Goal: Task Accomplishment & Management: Manage account settings

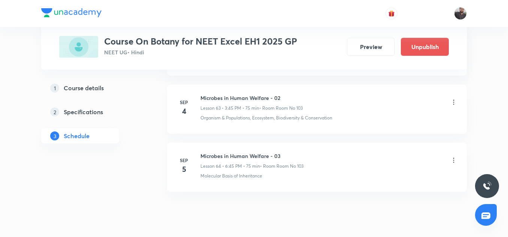
scroll to position [3712, 0]
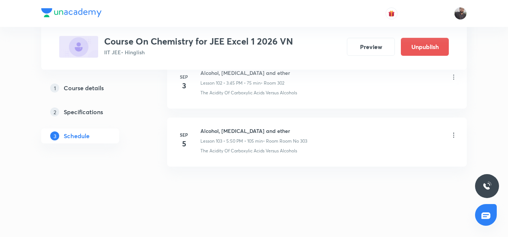
click at [455, 137] on icon at bounding box center [453, 135] width 7 height 7
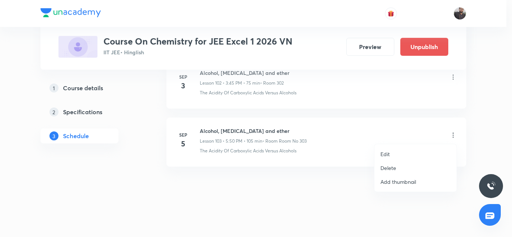
click at [404, 168] on li "Delete" at bounding box center [415, 168] width 82 height 14
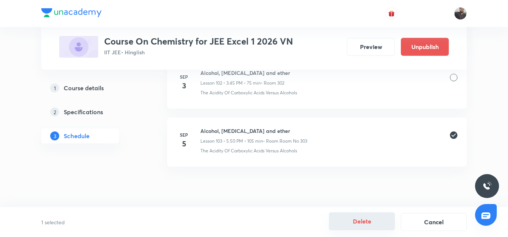
click at [371, 225] on button "Delete" at bounding box center [362, 222] width 66 height 18
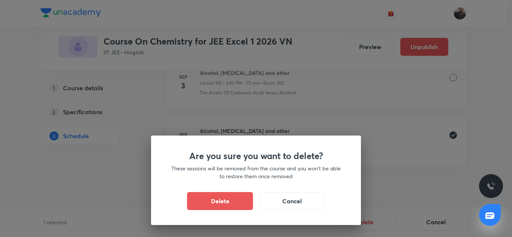
click at [222, 192] on div "Are you sure you want to delete? These sessions will be removed from the course…" at bounding box center [256, 181] width 210 height 90
click at [222, 200] on button "Delete" at bounding box center [220, 201] width 66 height 18
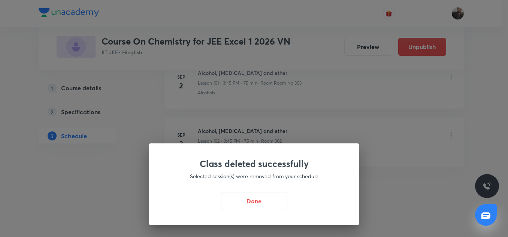
scroll to position [6297, 0]
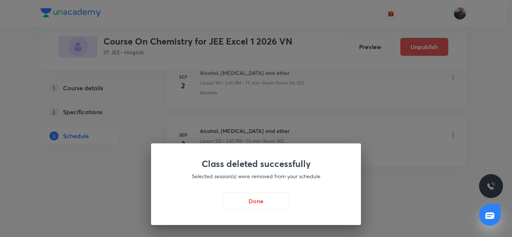
click at [255, 126] on div "Class deleted successfully Selected session(s) were removed from your schedule …" at bounding box center [256, 118] width 512 height 237
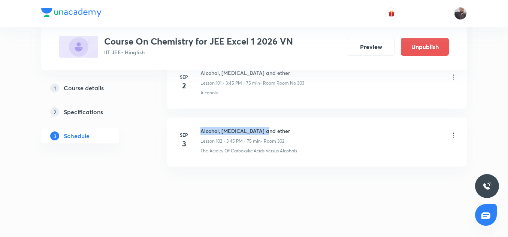
copy h6 "Alcohol, phenol and ether"
drag, startPoint x: 200, startPoint y: 130, endPoint x: 275, endPoint y: 133, distance: 75.0
click at [275, 133] on div "Sep 3 Alcohol, phenol and ether Lesson 102 • 3:45 PM • 75 min • Room 302 The Ac…" at bounding box center [317, 140] width 281 height 27
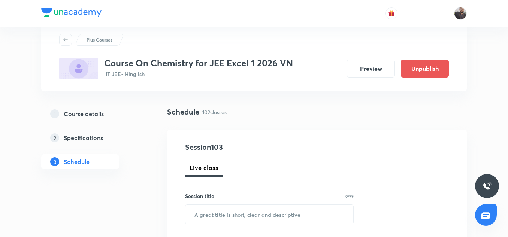
scroll to position [50, 0]
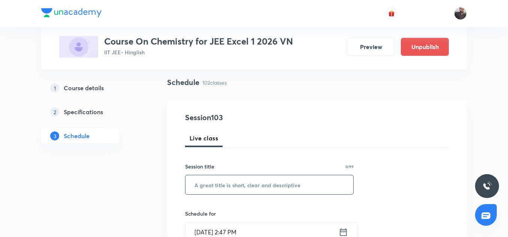
click at [267, 184] on input "text" at bounding box center [270, 184] width 168 height 19
paste input "Alcohol, phenol and ether"
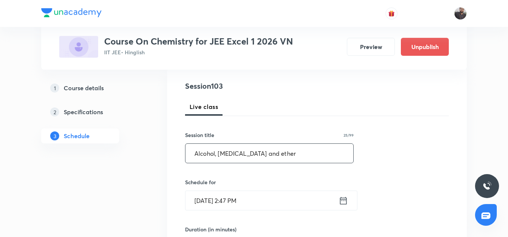
scroll to position [82, 0]
type input "Alcohol, phenol and ether"
click at [262, 203] on input "Sep 5, 2025, 2:47 PM" at bounding box center [262, 200] width 153 height 19
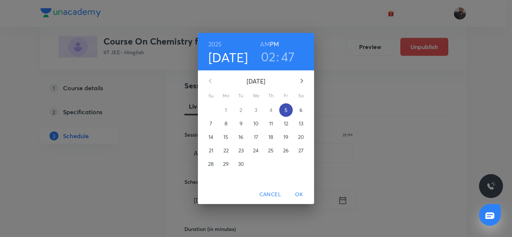
click at [286, 106] on button "5" at bounding box center [285, 109] width 13 height 13
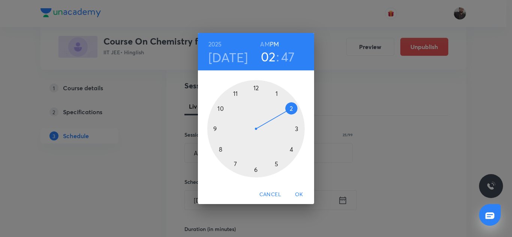
click at [292, 148] on div at bounding box center [255, 128] width 97 height 97
click at [256, 87] on div at bounding box center [255, 128] width 97 height 97
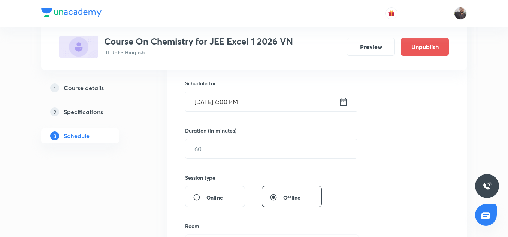
scroll to position [181, 0]
click at [239, 144] on input "text" at bounding box center [272, 148] width 172 height 19
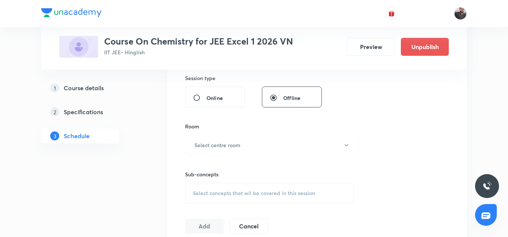
scroll to position [281, 0]
type input "105"
click at [239, 144] on h6 "Select centre room" at bounding box center [218, 144] width 46 height 8
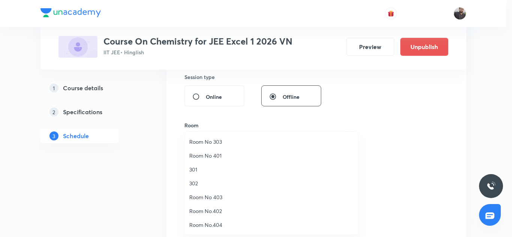
click at [212, 141] on span "Room No 303" at bounding box center [271, 142] width 164 height 8
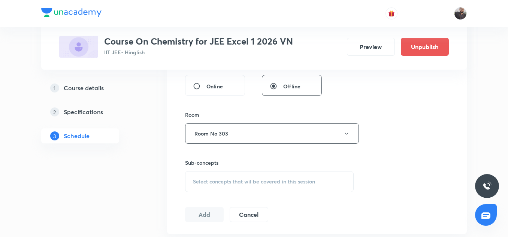
scroll to position [292, 0]
click at [223, 172] on div "Select concepts that wil be covered in this session" at bounding box center [269, 181] width 169 height 21
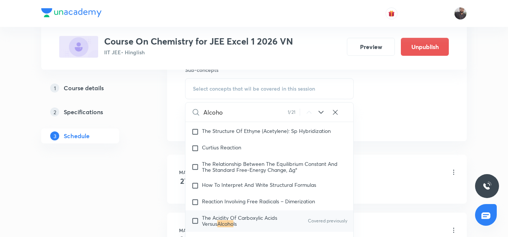
scroll to position [398, 0]
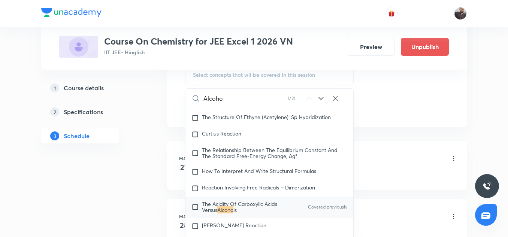
type input "Alcoho"
click at [220, 204] on span "The Acidity Of Carboxylic Acids Versus" at bounding box center [239, 207] width 75 height 13
checkbox input "true"
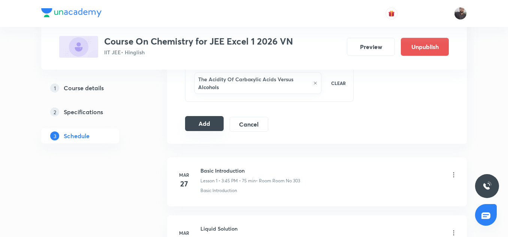
click at [207, 128] on button "Add" at bounding box center [204, 123] width 39 height 15
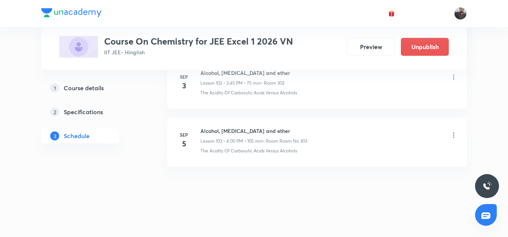
scroll to position [6011, 0]
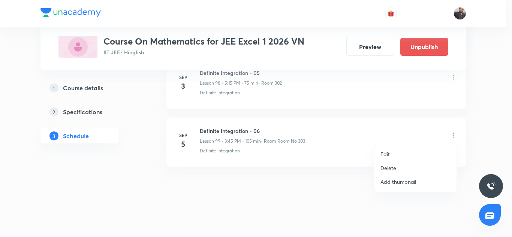
scroll to position [6117, 0]
drag, startPoint x: 391, startPoint y: 171, endPoint x: 397, endPoint y: 150, distance: 21.8
click at [397, 150] on ul "Edit Delete Add thumbnail" at bounding box center [415, 168] width 82 height 48
click at [389, 153] on p "Edit" at bounding box center [384, 154] width 9 height 8
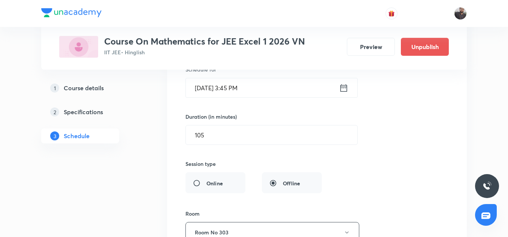
scroll to position [5888, 0]
click at [254, 88] on input "Sep 5, 2025, 3:45 PM" at bounding box center [262, 88] width 153 height 19
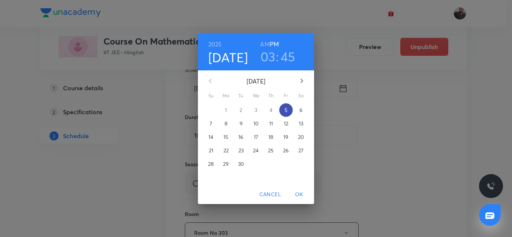
click at [286, 112] on p "5" at bounding box center [286, 109] width 3 height 7
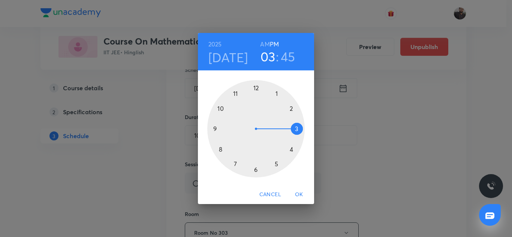
click at [256, 172] on div at bounding box center [255, 128] width 97 height 97
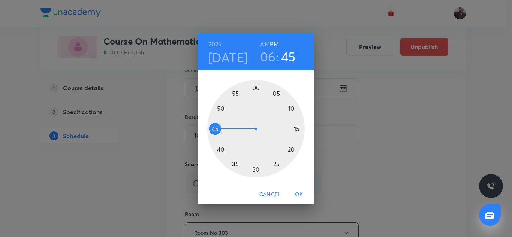
click at [298, 127] on div at bounding box center [255, 128] width 97 height 97
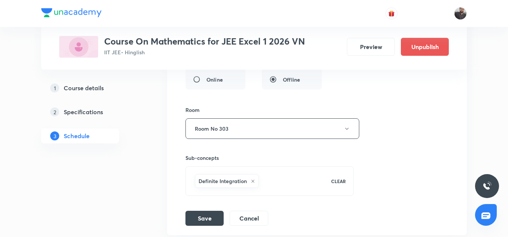
scroll to position [5992, 0]
click at [203, 216] on button "Save" at bounding box center [205, 217] width 38 height 15
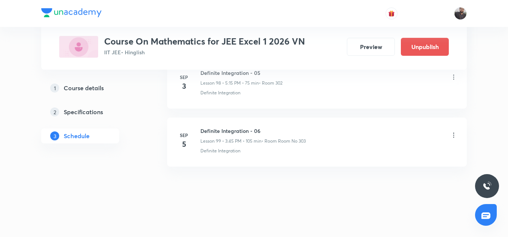
scroll to position [5772, 0]
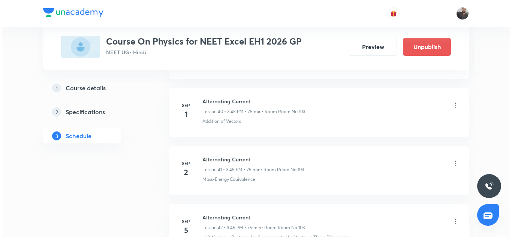
scroll to position [2811, 0]
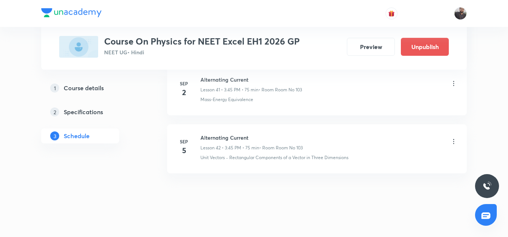
click at [454, 138] on icon at bounding box center [453, 141] width 7 height 7
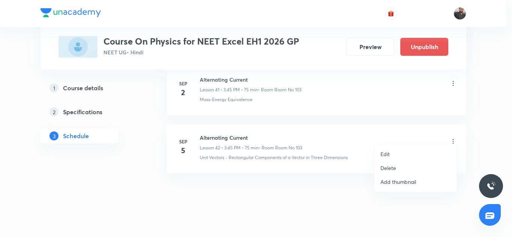
click at [415, 151] on li "Edit" at bounding box center [415, 154] width 82 height 14
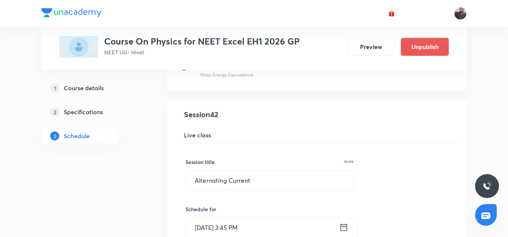
scroll to position [2471, 0]
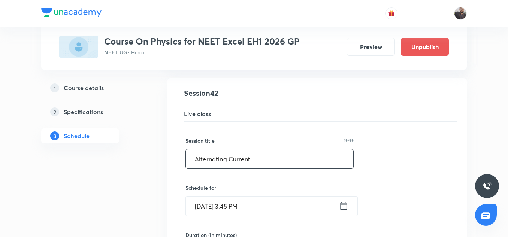
click at [269, 150] on input "Alternating Current" at bounding box center [270, 159] width 168 height 19
drag, startPoint x: 240, startPoint y: 153, endPoint x: 174, endPoint y: 150, distance: 66.4
type input "e"
paste input "EM WAVES"
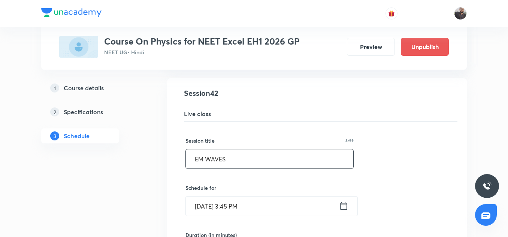
drag, startPoint x: 195, startPoint y: 150, endPoint x: 271, endPoint y: 139, distance: 76.5
click at [234, 150] on input "EM WAVES" at bounding box center [270, 159] width 168 height 19
click at [247, 153] on input "EM WAVES" at bounding box center [270, 159] width 168 height 19
type input "E"
paste input "Electromagnetic waves"
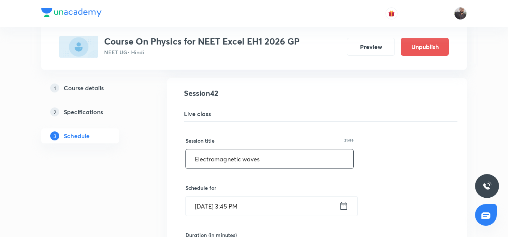
click at [212, 153] on input "Electromagnetic waves" at bounding box center [270, 159] width 168 height 19
click at [214, 153] on input "Electromagnetic waves" at bounding box center [270, 159] width 168 height 19
click at [291, 154] on input "Electro magnetic waves" at bounding box center [270, 159] width 168 height 19
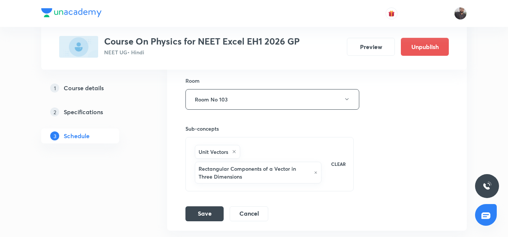
scroll to position [2722, 0]
type input "Electro magnetic waves"
click at [235, 150] on icon at bounding box center [234, 152] width 4 height 4
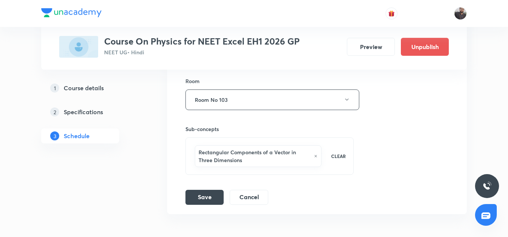
click at [317, 154] on icon at bounding box center [315, 156] width 3 height 4
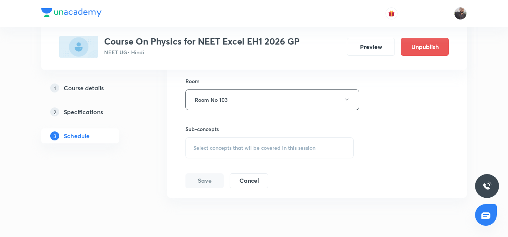
click at [256, 147] on div "Select concepts that wil be covered in this session" at bounding box center [270, 148] width 168 height 21
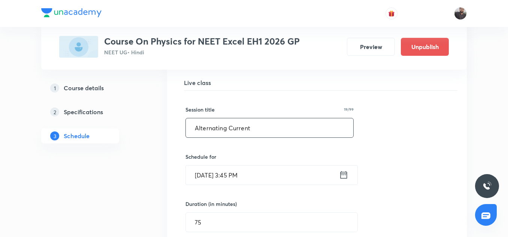
scroll to position [2504, 0]
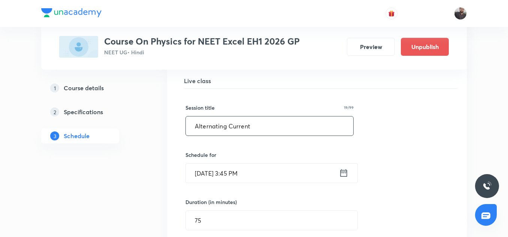
click at [225, 211] on input "75" at bounding box center [272, 220] width 172 height 19
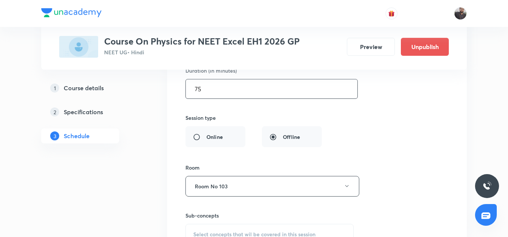
scroll to position [2637, 0]
click at [234, 231] on span "Select concepts that wil be covered in this session" at bounding box center [254, 234] width 122 height 6
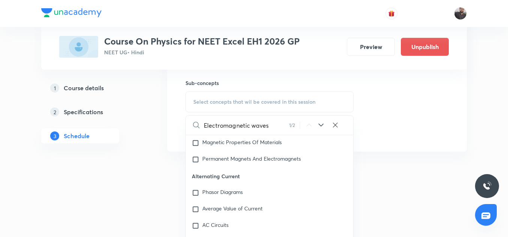
scroll to position [6648, 0]
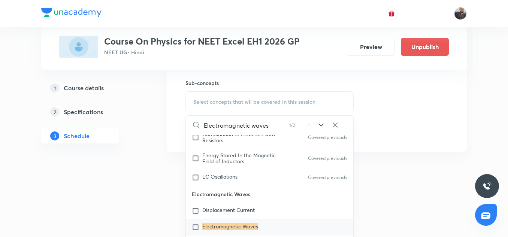
type input "Electromagnetic waves"
click at [233, 223] on mark "Electromagnetic Waves" at bounding box center [230, 226] width 56 height 7
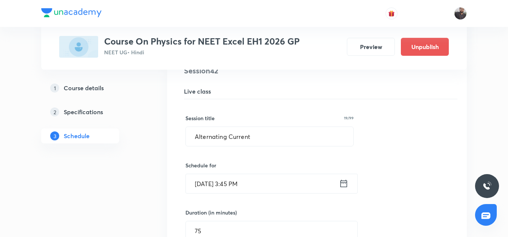
scroll to position [2493, 0]
drag, startPoint x: 258, startPoint y: 135, endPoint x: 181, endPoint y: 144, distance: 77.7
paste input "Electromagnetic waves"
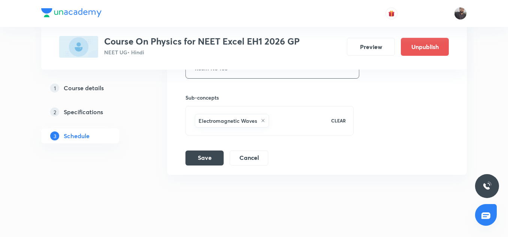
scroll to position [2754, 0]
type input "Electromagnetic waves"
click at [209, 150] on button "Save" at bounding box center [205, 157] width 38 height 15
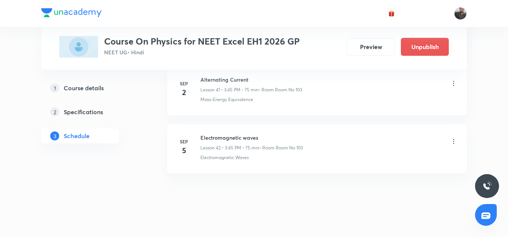
scroll to position [2456, 0]
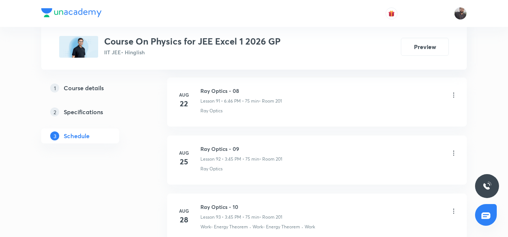
scroll to position [6007, 0]
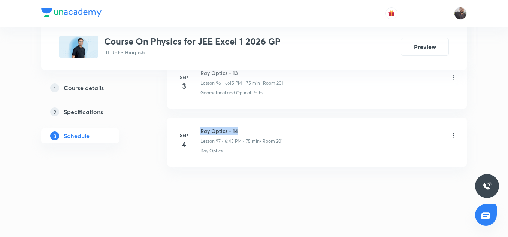
copy h6 "Ray Optics - 14"
drag, startPoint x: 201, startPoint y: 130, endPoint x: 256, endPoint y: 130, distance: 55.5
click at [256, 130] on h6 "Ray Optics - 14" at bounding box center [242, 131] width 82 height 8
copy h6 "Ray Optics - 14"
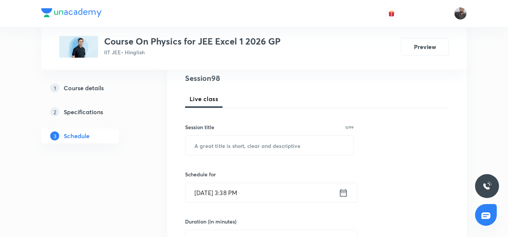
scroll to position [90, 0]
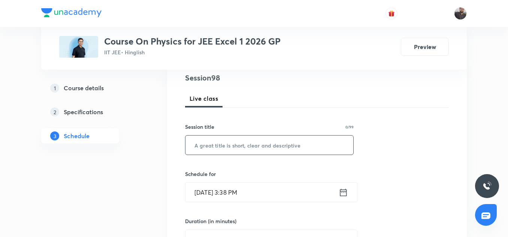
click at [223, 146] on input "text" at bounding box center [270, 145] width 168 height 19
paste input "Ray Optics - 14"
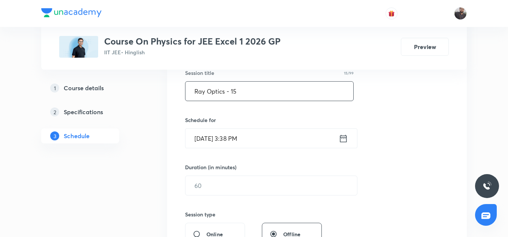
type input "Ray Optics - 15"
click at [256, 142] on input "[DATE] 3:38 PM" at bounding box center [262, 138] width 153 height 19
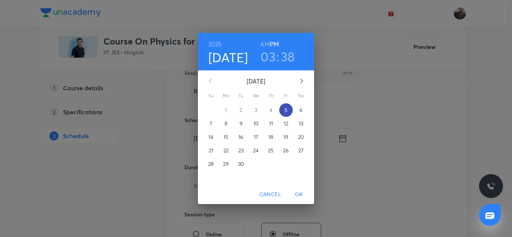
click at [284, 109] on span "5" at bounding box center [285, 109] width 13 height 7
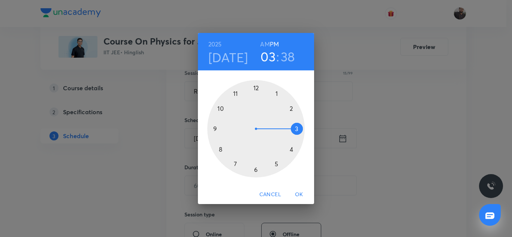
click at [291, 150] on div at bounding box center [255, 128] width 97 height 97
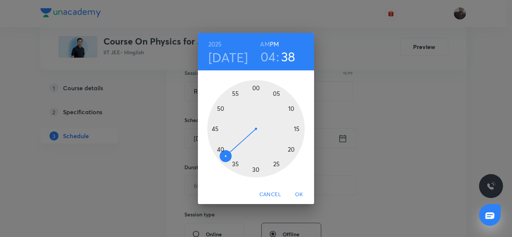
click at [255, 87] on div at bounding box center [255, 128] width 97 height 97
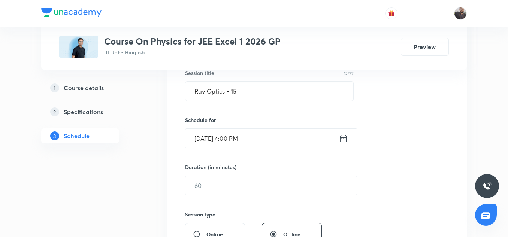
scroll to position [167, 0]
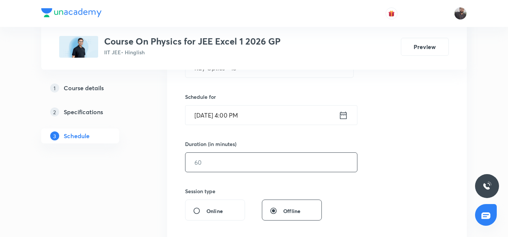
click at [250, 170] on input "text" at bounding box center [272, 162] width 172 height 19
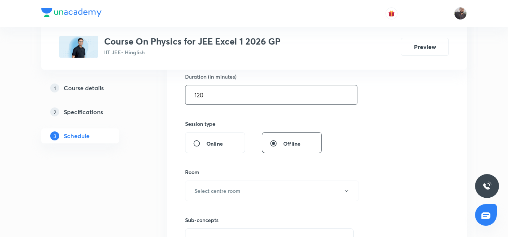
scroll to position [240, 0]
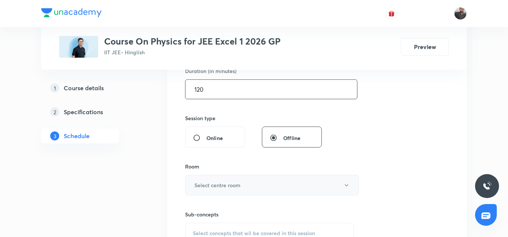
type input "120"
click at [240, 183] on h6 "Select centre room" at bounding box center [218, 185] width 46 height 8
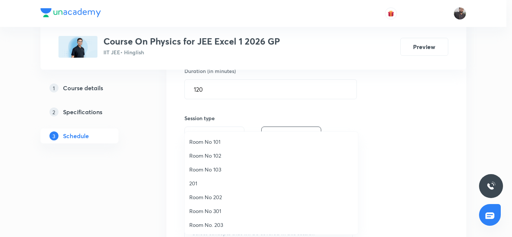
click at [358, 120] on div at bounding box center [256, 118] width 512 height 237
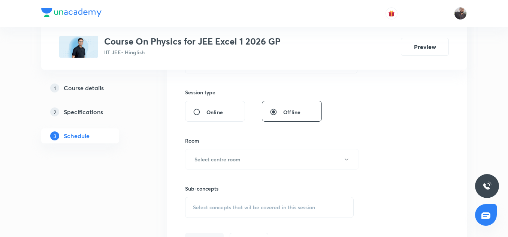
scroll to position [269, 0]
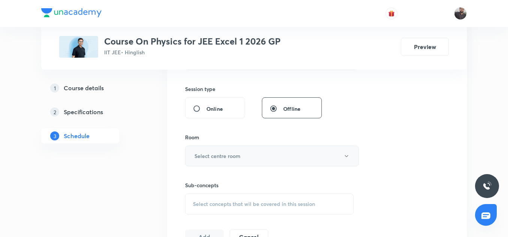
click at [240, 157] on h6 "Select centre room" at bounding box center [218, 156] width 46 height 8
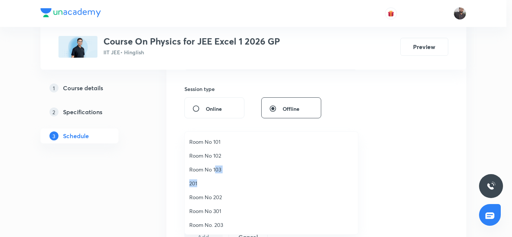
drag, startPoint x: 212, startPoint y: 185, endPoint x: 215, endPoint y: 169, distance: 15.7
click at [215, 169] on ul "Room No 101 Room No 102 Room No 103 201 Room No 202 Room No 301 Room No. 203 Ro…" at bounding box center [274, 225] width 179 height 186
click at [215, 168] on span "Room No 103" at bounding box center [271, 170] width 164 height 8
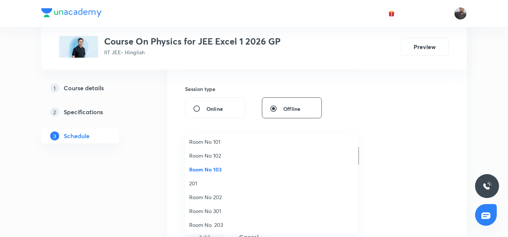
click at [217, 155] on button "Room No 103" at bounding box center [272, 156] width 174 height 21
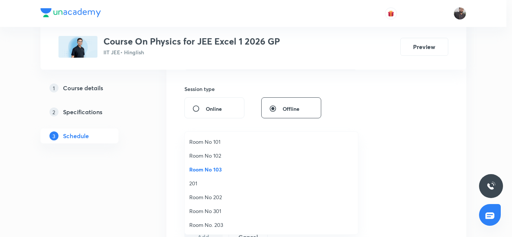
click at [203, 163] on li "Room No 103" at bounding box center [271, 170] width 173 height 14
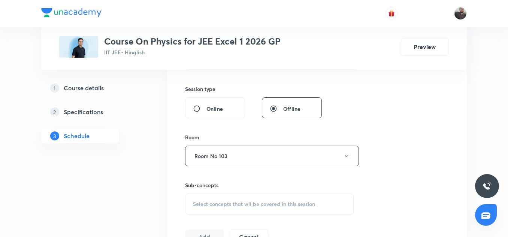
click at [204, 159] on button "Room No 103" at bounding box center [272, 156] width 174 height 21
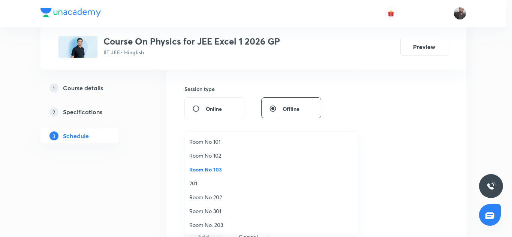
click at [230, 157] on span "Room No 102" at bounding box center [271, 156] width 164 height 8
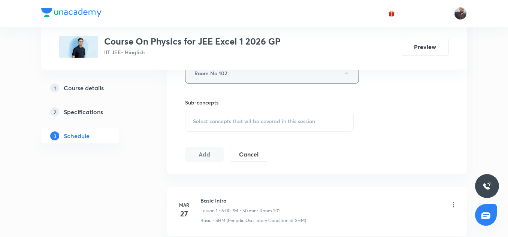
scroll to position [354, 0]
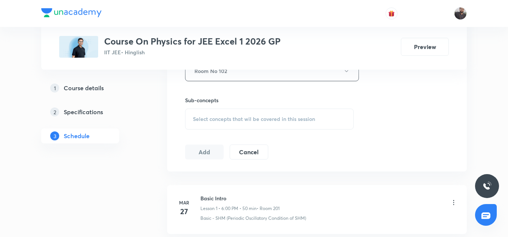
click at [220, 116] on span "Select concepts that wil be covered in this session" at bounding box center [254, 119] width 122 height 6
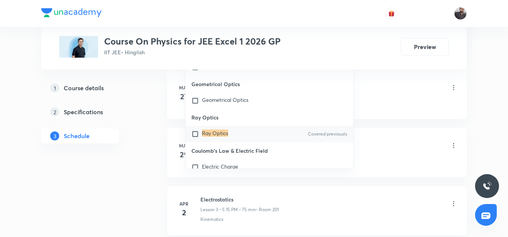
scroll to position [472, 0]
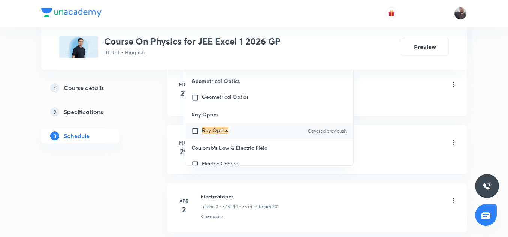
type input "Ray Optics"
click at [263, 135] on div "Ray Optics Covered previously" at bounding box center [270, 131] width 168 height 16
checkbox input "true"
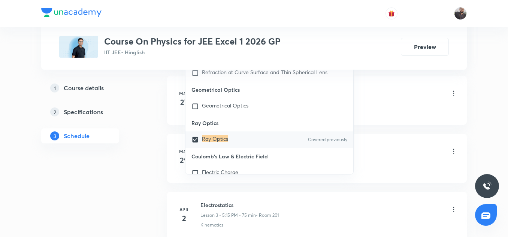
click at [410, 84] on li "[DATE] Basic Intro Lesson 1 • 6:00 PM • 50 min • Room 201 Basic - SHM (Periodic…" at bounding box center [317, 100] width 300 height 49
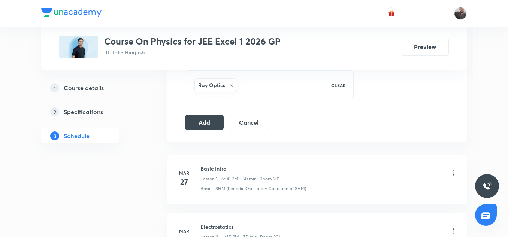
scroll to position [392, 0]
click at [199, 124] on button "Add" at bounding box center [204, 122] width 39 height 15
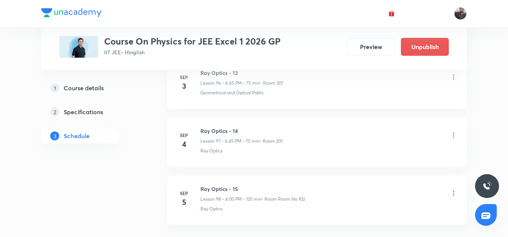
scroll to position [5720, 0]
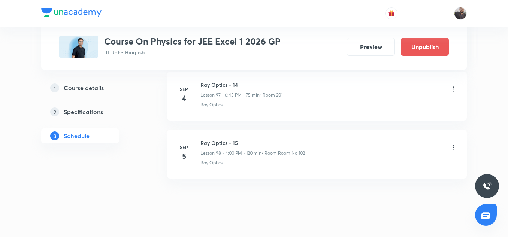
scroll to position [6065, 0]
